Goal: Information Seeking & Learning: Learn about a topic

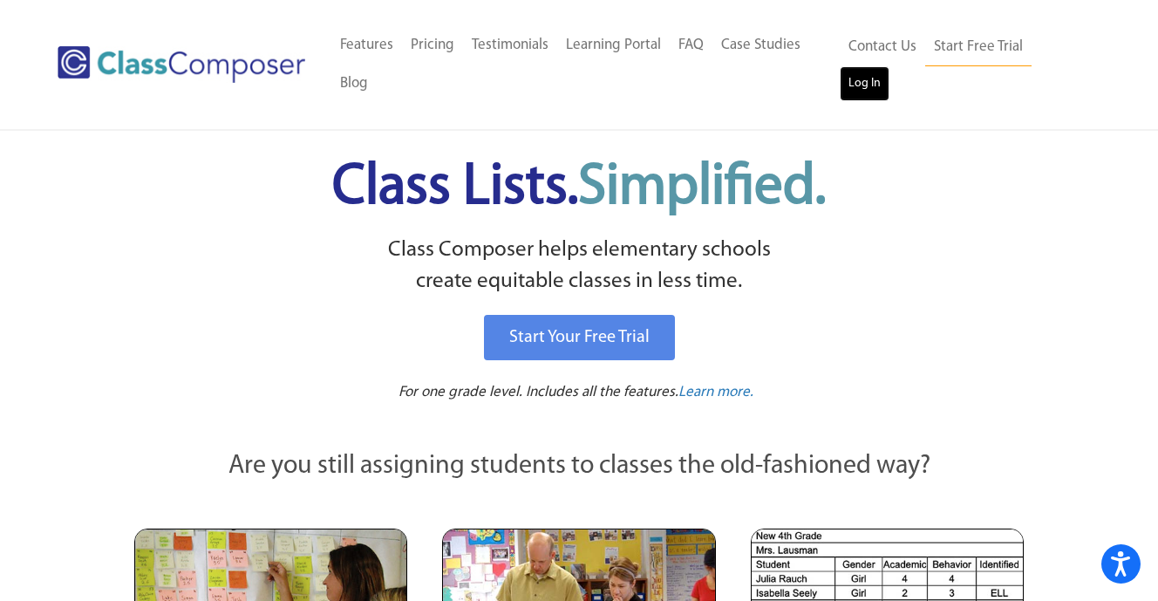
click at [890, 69] on link "Log In" at bounding box center [865, 83] width 50 height 35
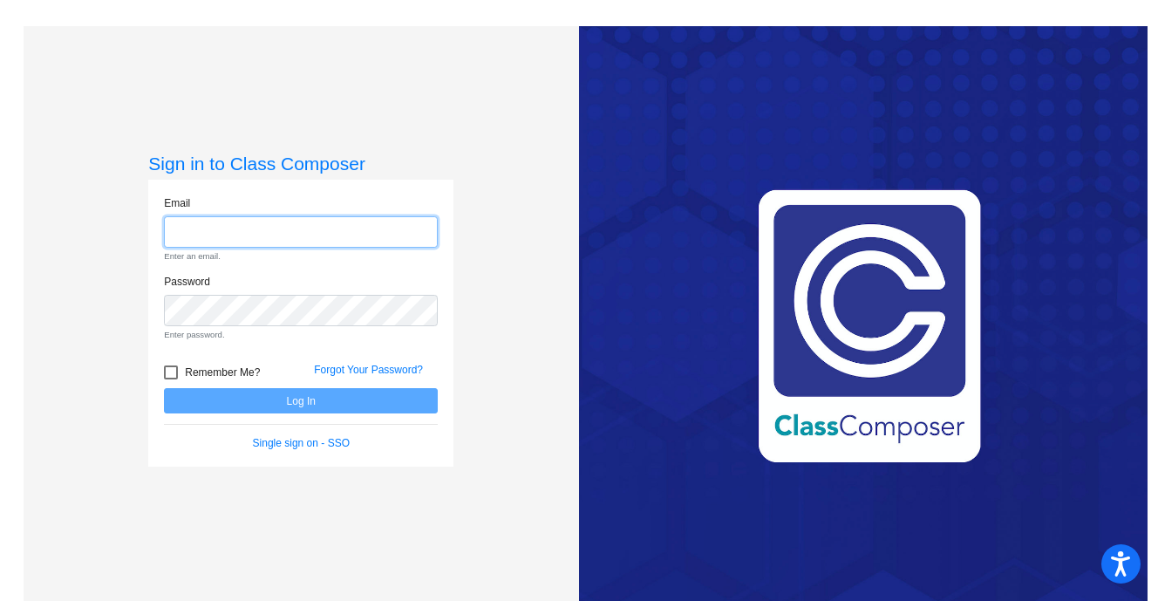
type input "dmoctezuma@qcusd.org"
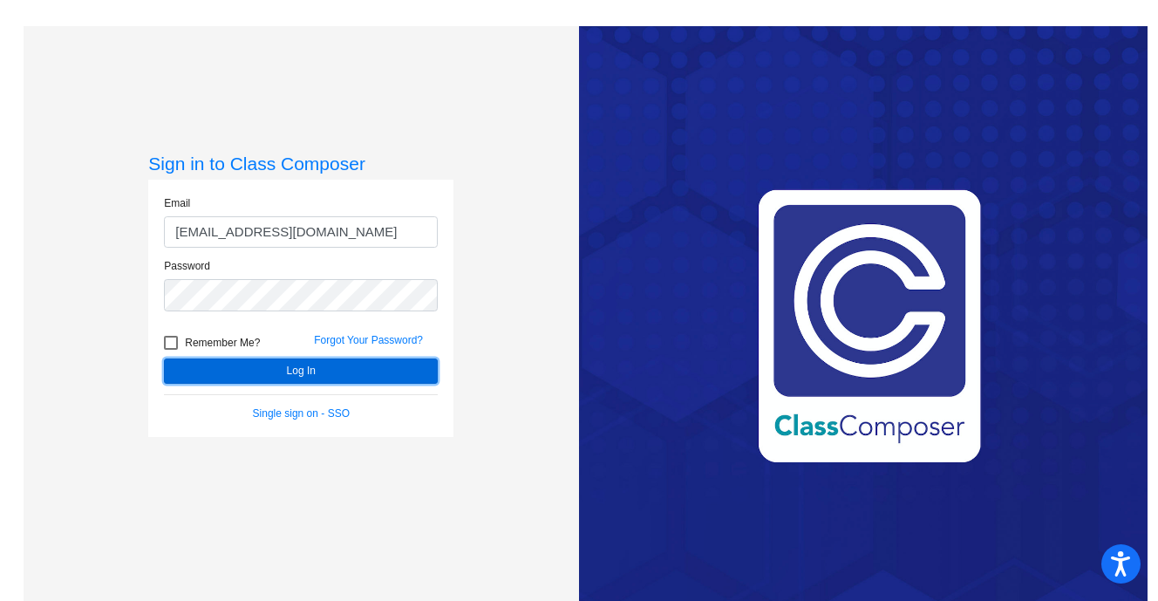
click at [302, 368] on button "Log In" at bounding box center [301, 370] width 274 height 25
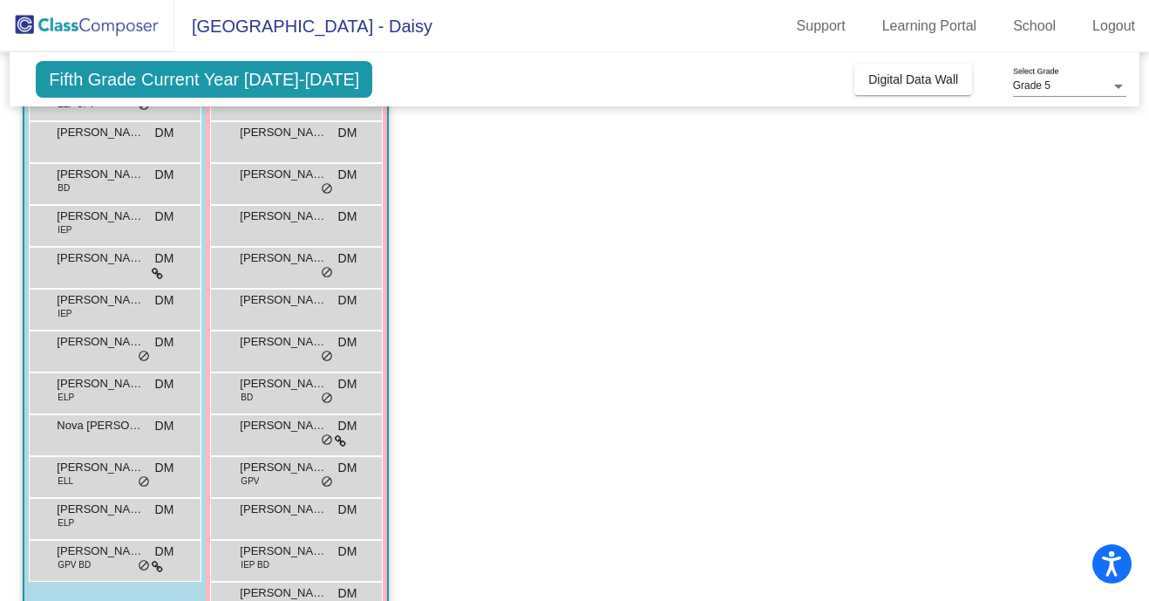
scroll to position [202, 0]
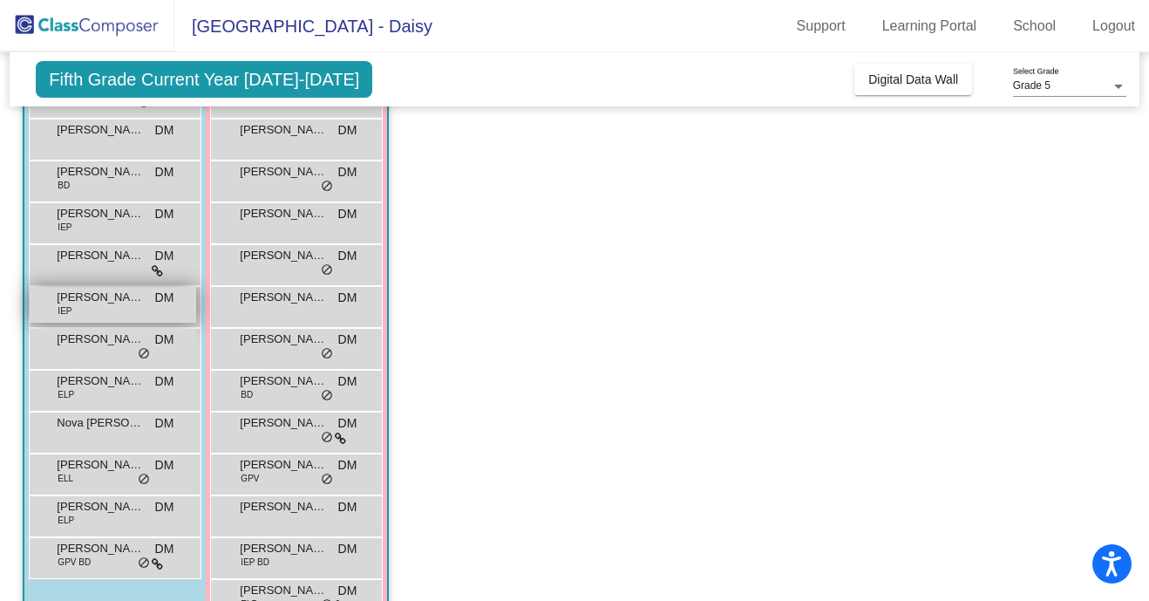
click at [118, 301] on span "Dustin McCain" at bounding box center [100, 297] width 87 height 17
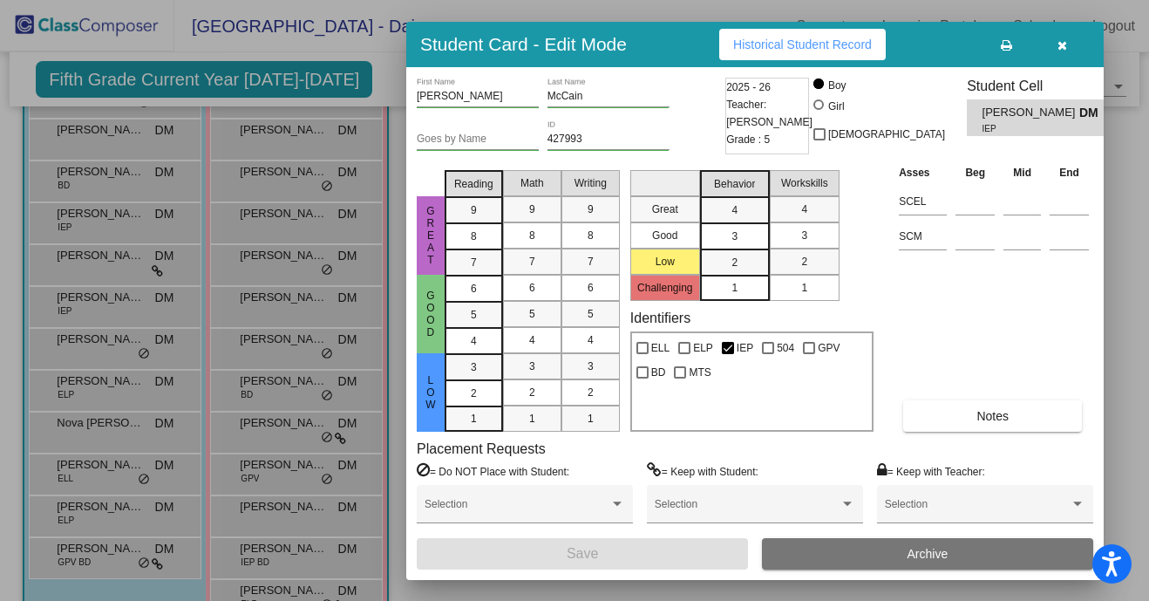
scroll to position [0, 0]
click at [852, 48] on span "Historical Student Record" at bounding box center [802, 45] width 139 height 14
